Goal: Check status: Check status

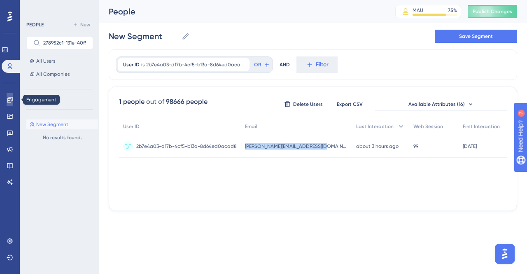
click at [7, 102] on icon at bounding box center [10, 99] width 7 height 7
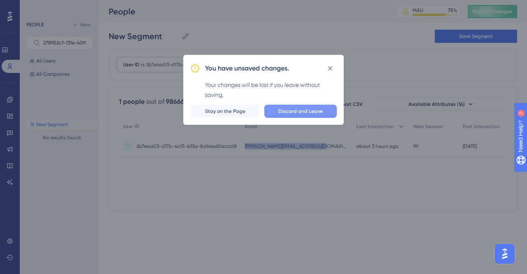
click at [289, 110] on span "Discard and Leave" at bounding box center [300, 111] width 44 height 7
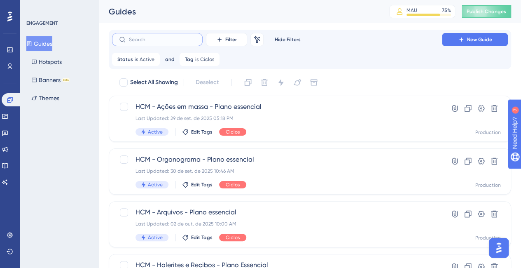
click at [149, 40] on input "text" at bounding box center [162, 40] width 67 height 6
click at [151, 60] on icon at bounding box center [153, 59] width 5 height 5
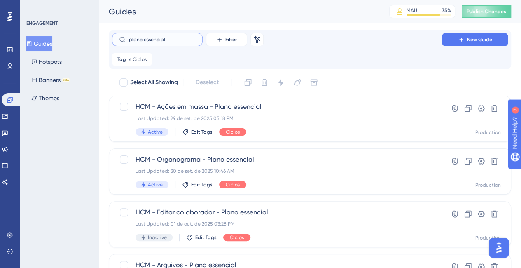
click at [171, 39] on input "plano essencial" at bounding box center [162, 40] width 67 height 6
type input "p"
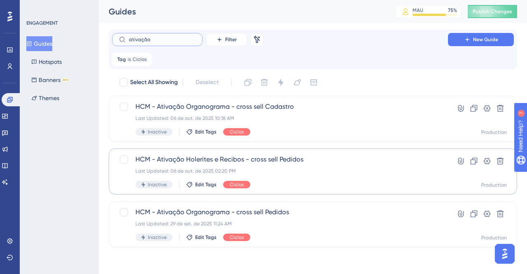
type input "ativação"
click at [257, 159] on span "HCM - Ativação Holerites e Recibos - cross sell Pedidos" at bounding box center [280, 159] width 289 height 10
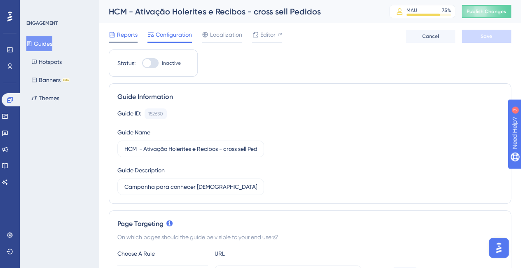
click at [117, 34] on div "Reports" at bounding box center [123, 35] width 29 height 10
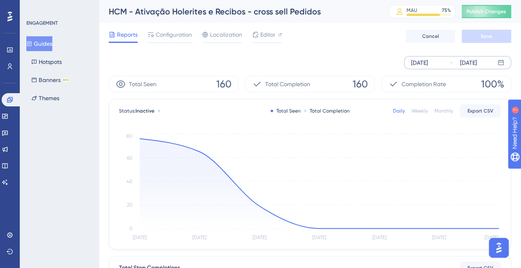
click at [425, 61] on div "[DATE]" at bounding box center [419, 63] width 17 height 10
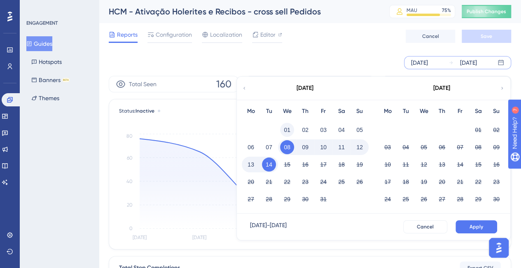
click at [287, 129] on button "01" at bounding box center [287, 130] width 14 height 14
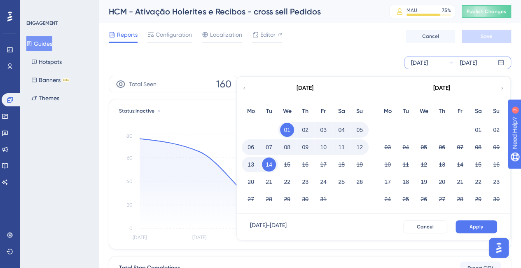
click at [243, 87] on icon at bounding box center [244, 87] width 5 height 7
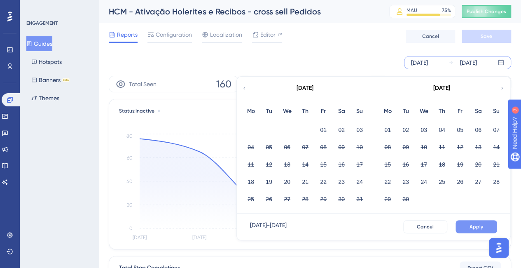
click at [475, 225] on span "Apply" at bounding box center [477, 226] width 14 height 7
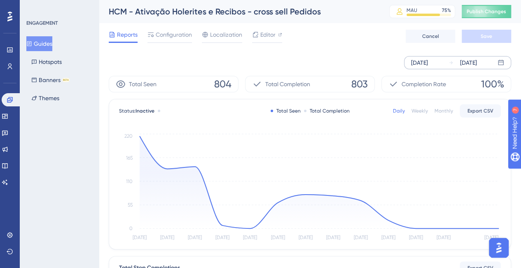
click at [419, 62] on div "[DATE]" at bounding box center [419, 63] width 17 height 10
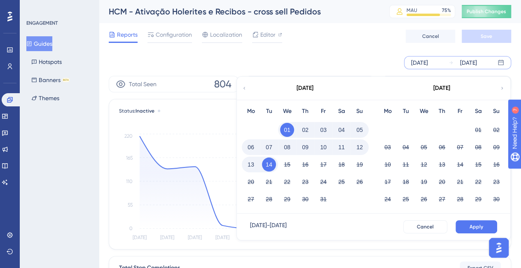
click at [244, 88] on icon at bounding box center [244, 87] width 5 height 7
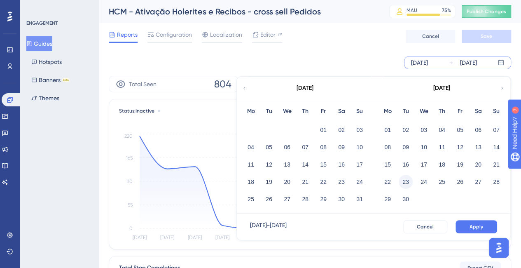
click at [403, 181] on button "23" at bounding box center [406, 182] width 14 height 14
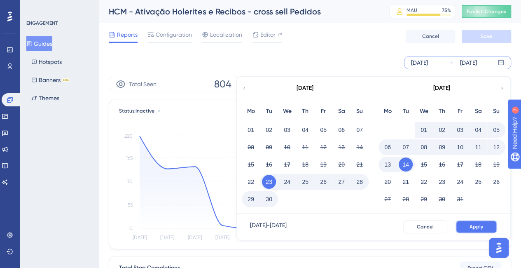
click at [467, 228] on button "Apply" at bounding box center [477, 226] width 42 height 13
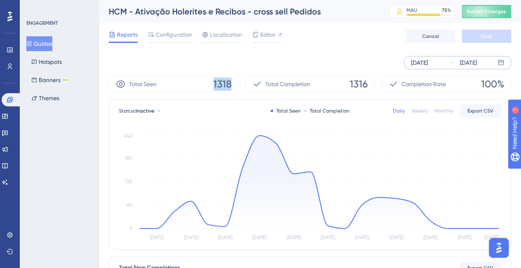
drag, startPoint x: 213, startPoint y: 82, endPoint x: 234, endPoint y: 88, distance: 22.3
click at [234, 88] on div "Total Seen 1318" at bounding box center [174, 84] width 130 height 16
copy span "1318"
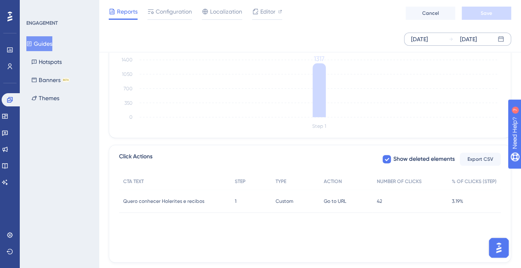
scroll to position [234, 0]
click at [38, 42] on button "Guides" at bounding box center [39, 43] width 26 height 15
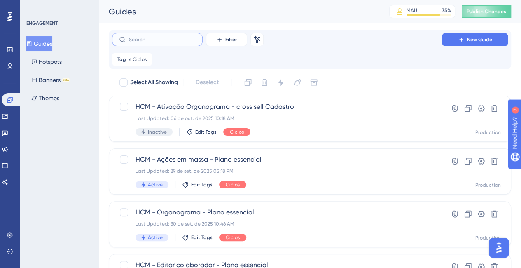
click at [143, 37] on input "text" at bounding box center [162, 40] width 67 height 6
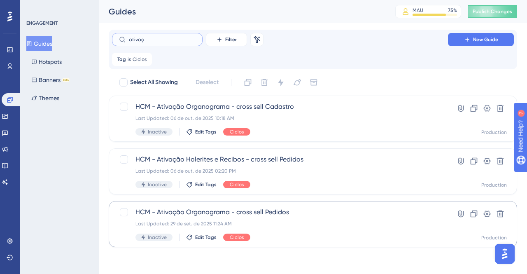
type input "ativaç"
click at [280, 212] on span "HCM - Ativação Organograma - cross sell Pedidos" at bounding box center [280, 212] width 289 height 10
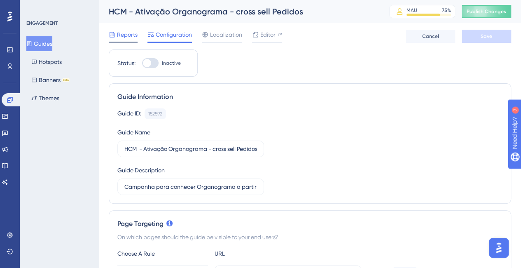
click at [122, 34] on span "Reports" at bounding box center [127, 35] width 21 height 10
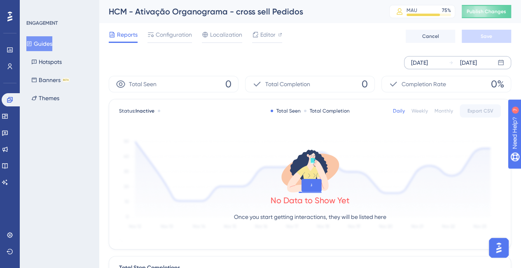
click at [428, 61] on div "[DATE]" at bounding box center [419, 63] width 17 height 10
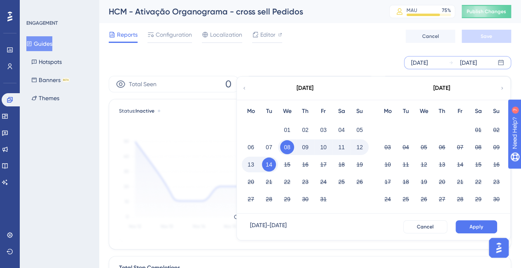
click at [245, 89] on icon at bounding box center [244, 87] width 5 height 7
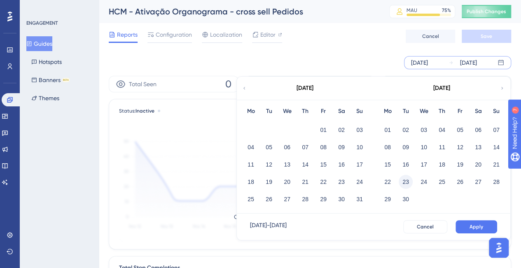
click at [407, 180] on button "23" at bounding box center [406, 182] width 14 height 14
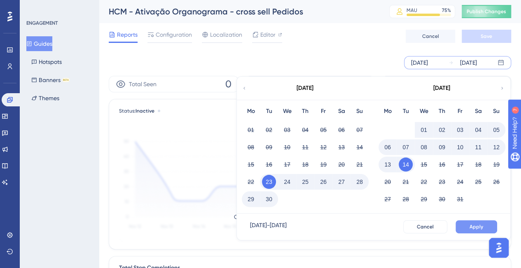
click at [469, 227] on button "Apply" at bounding box center [477, 226] width 42 height 13
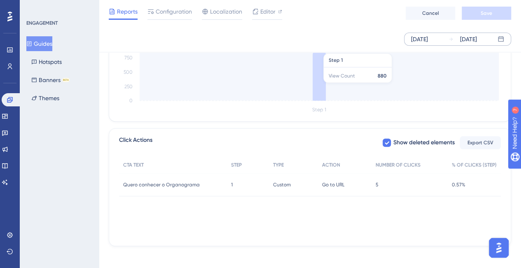
scroll to position [254, 0]
